Goal: Task Accomplishment & Management: Use online tool/utility

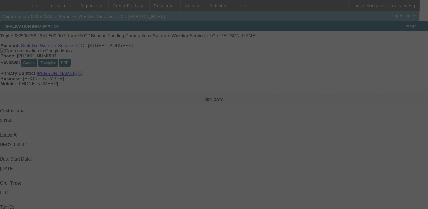
click at [68, 102] on div at bounding box center [214, 104] width 428 height 209
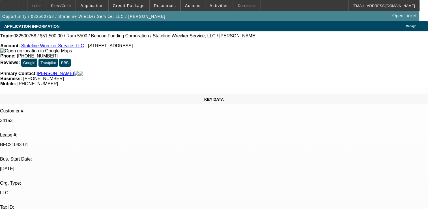
select select "0"
select select "2"
select select "0.1"
select select "0"
select select "2"
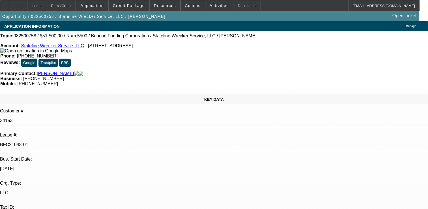
select select "0.1"
select select "0"
select select "2"
select select "0.1"
select select "0"
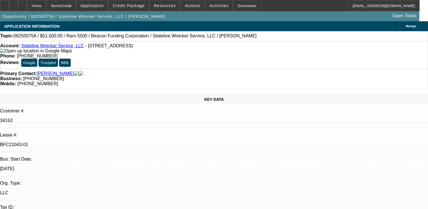
select select "2"
select select "0.1"
select select "1"
select select "2"
select select "4"
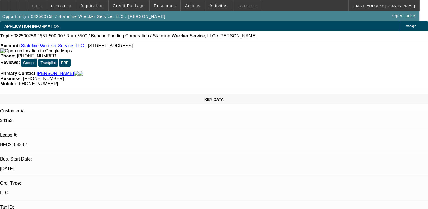
select select "1"
select select "2"
select select "4"
select select "1"
select select "2"
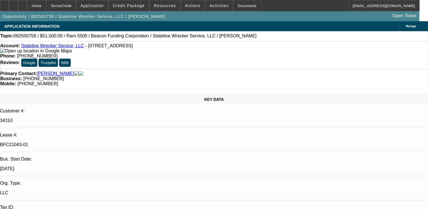
select select "4"
select select "1"
select select "2"
select select "4"
